Goal: Navigation & Orientation: Find specific page/section

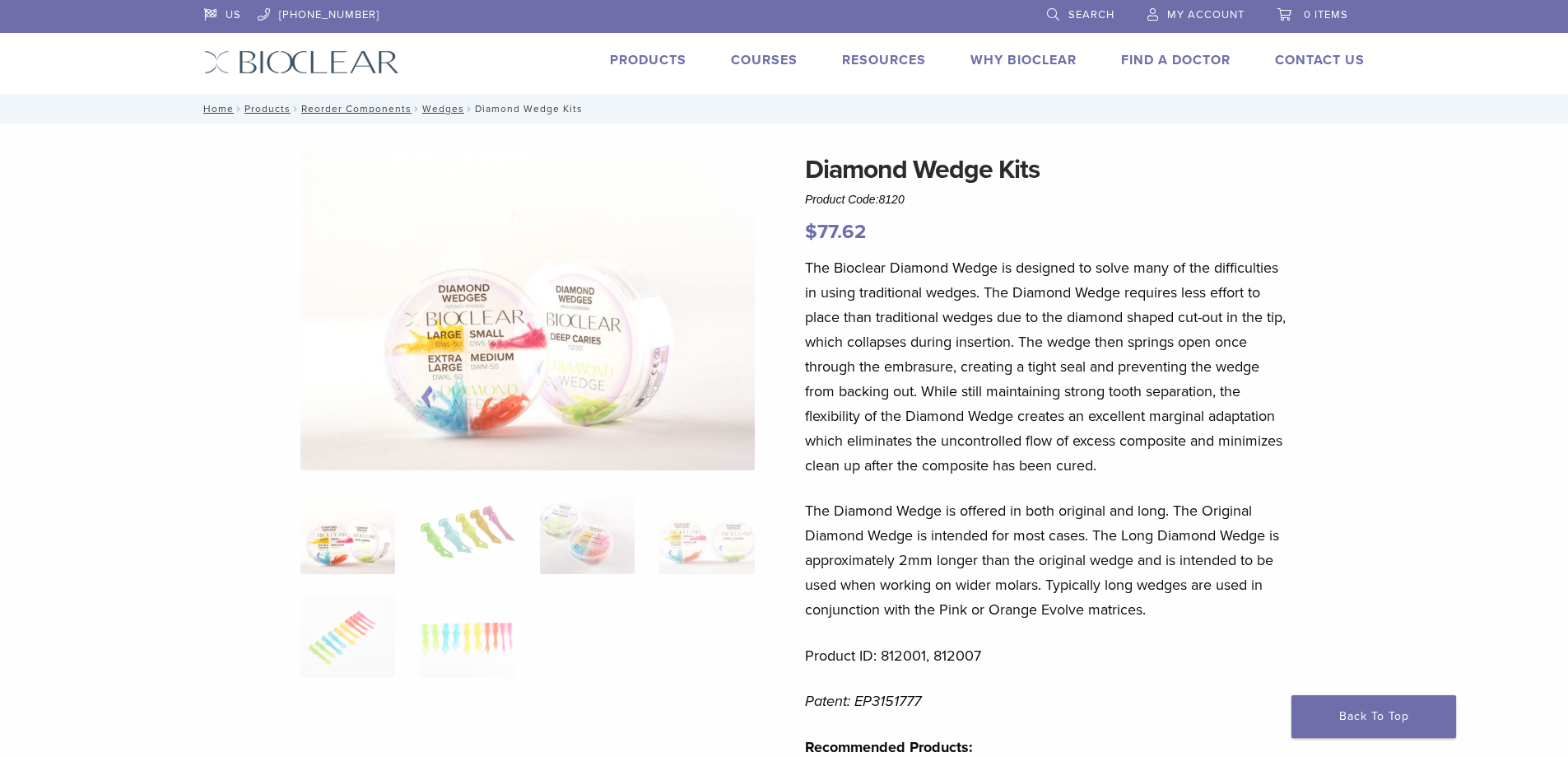
click at [665, 56] on link "Products" at bounding box center [648, 60] width 76 height 17
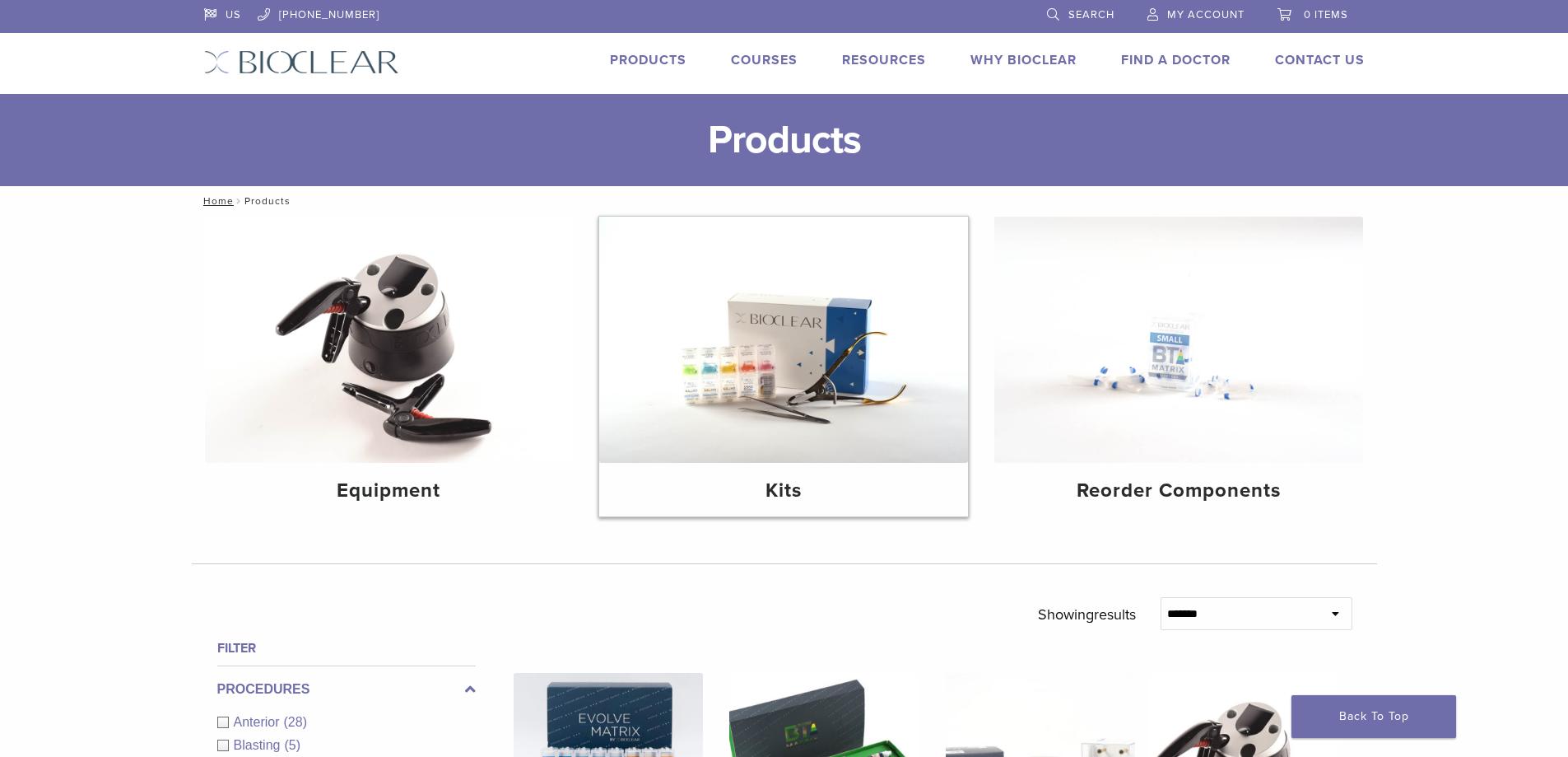
click at [849, 342] on img at bounding box center [783, 340] width 369 height 246
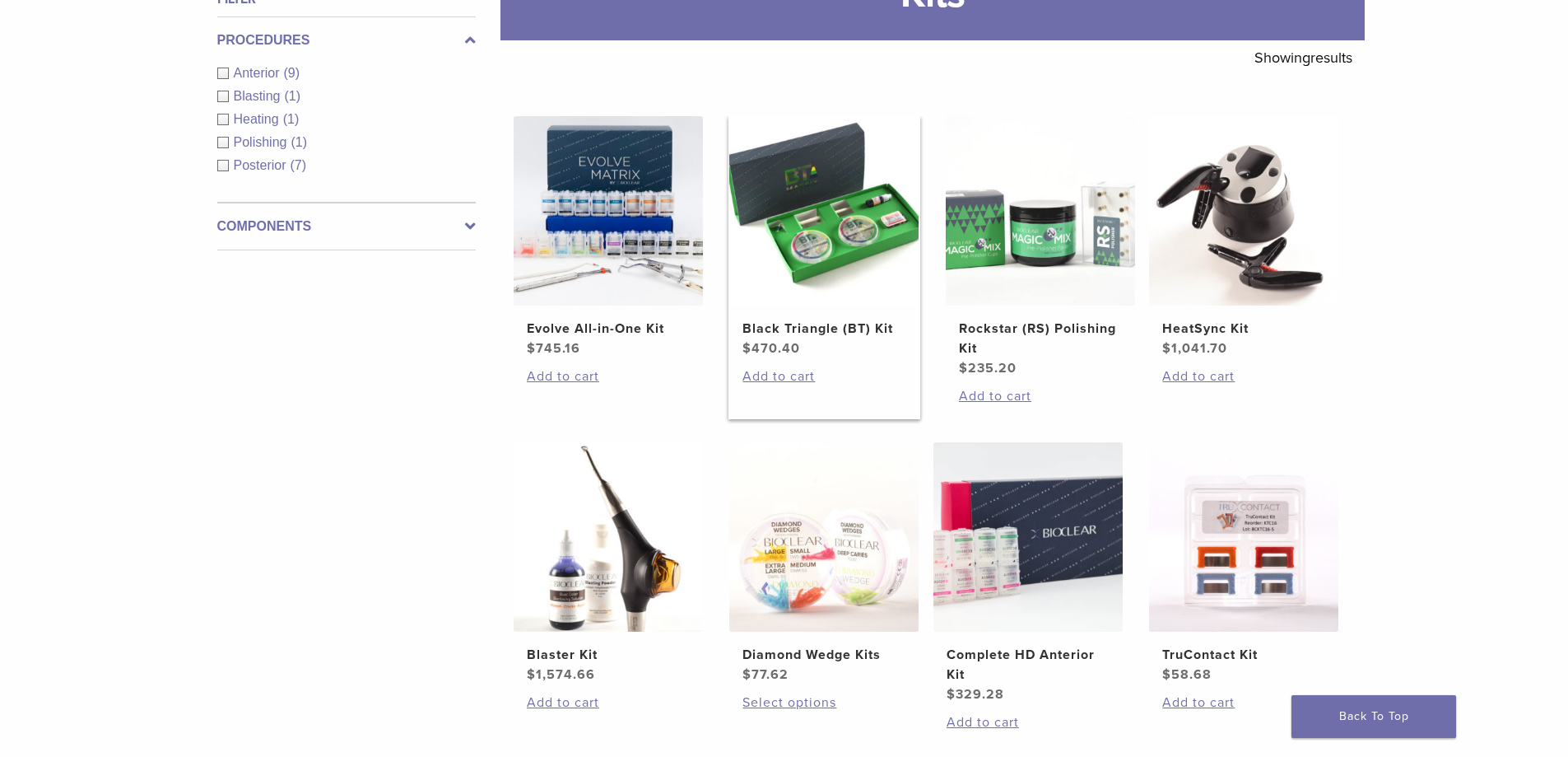
scroll to position [329, 0]
